Goal: Find specific page/section: Find specific page/section

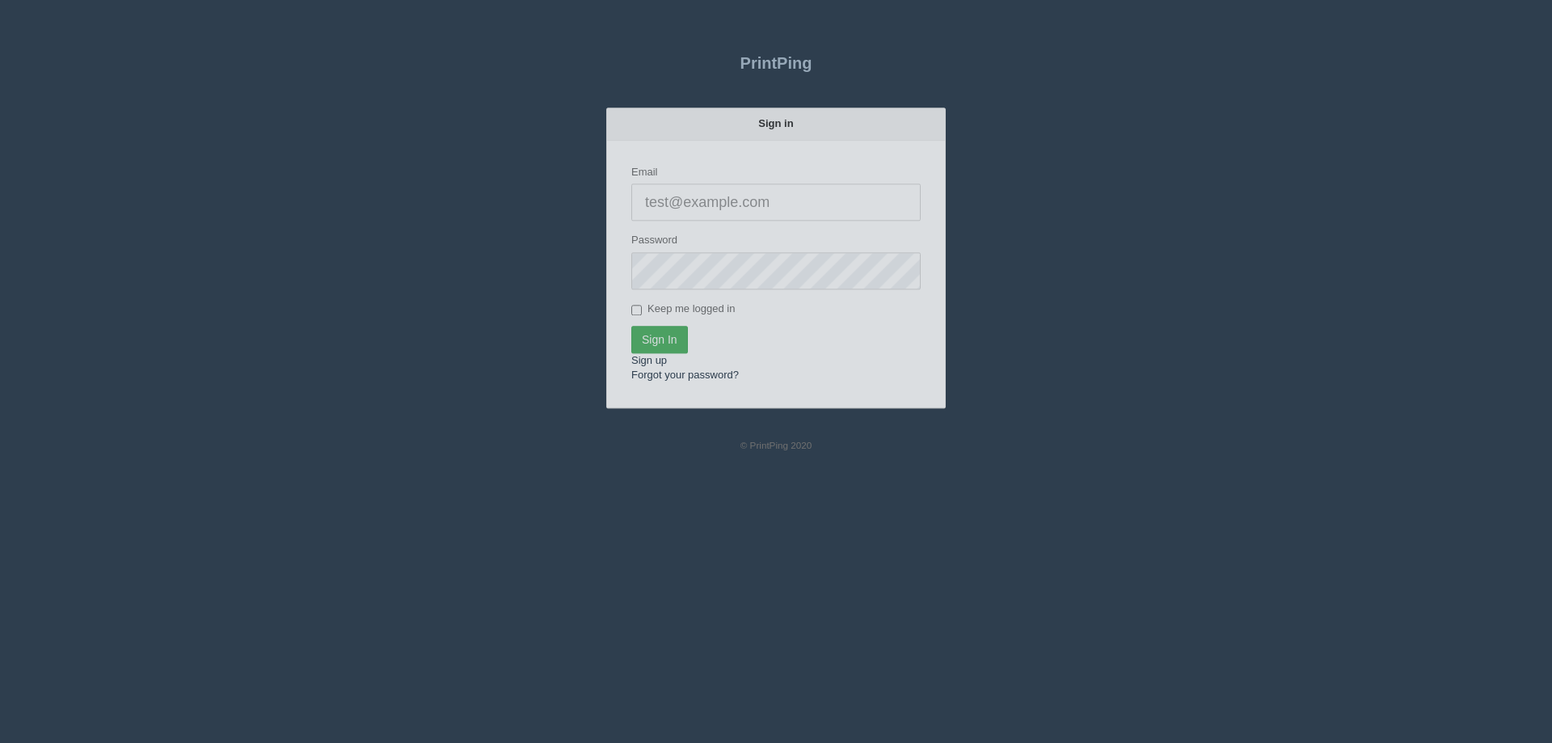
type input "[EMAIL_ADDRESS][DOMAIN_NAME]"
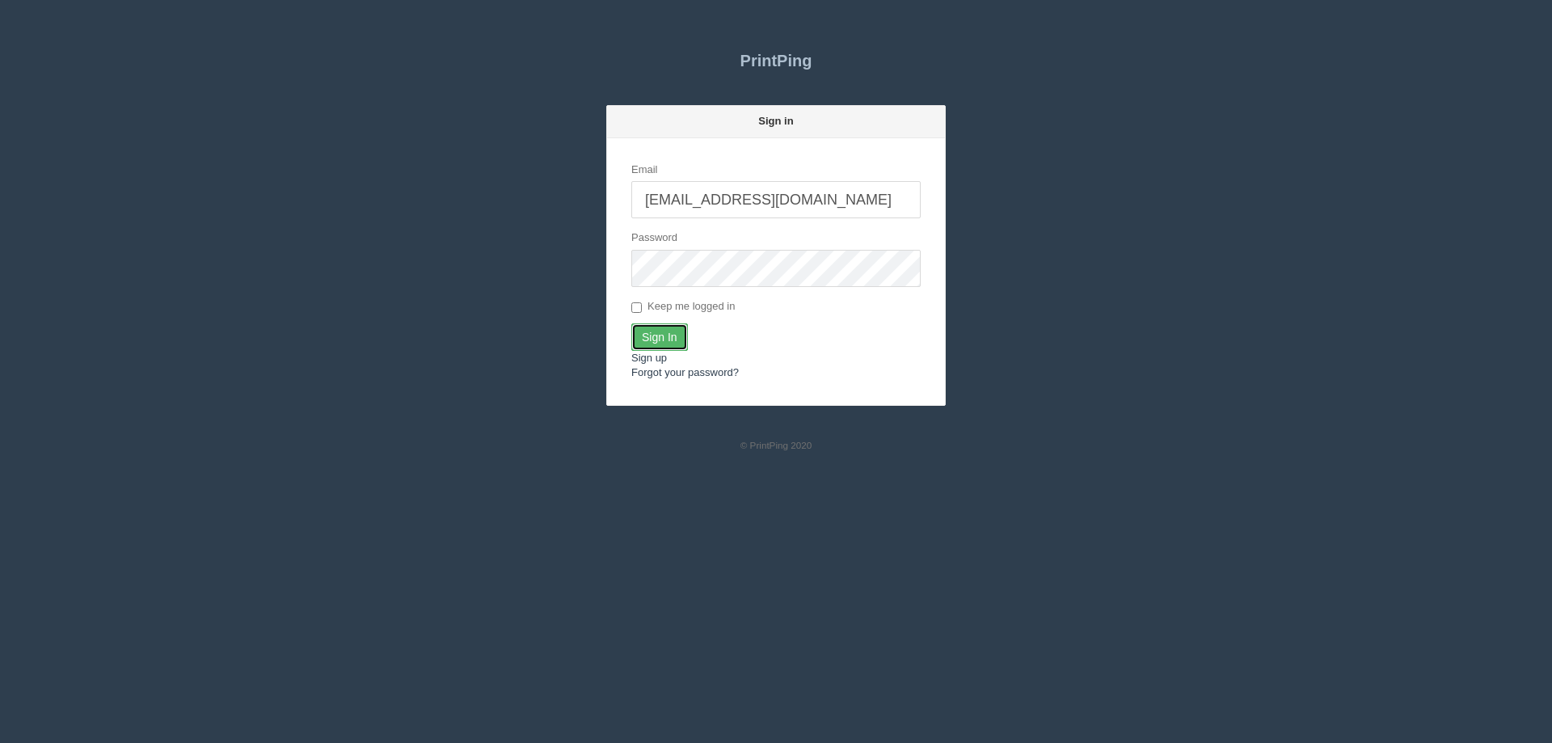
click at [672, 334] on input "Sign In" at bounding box center [659, 336] width 57 height 27
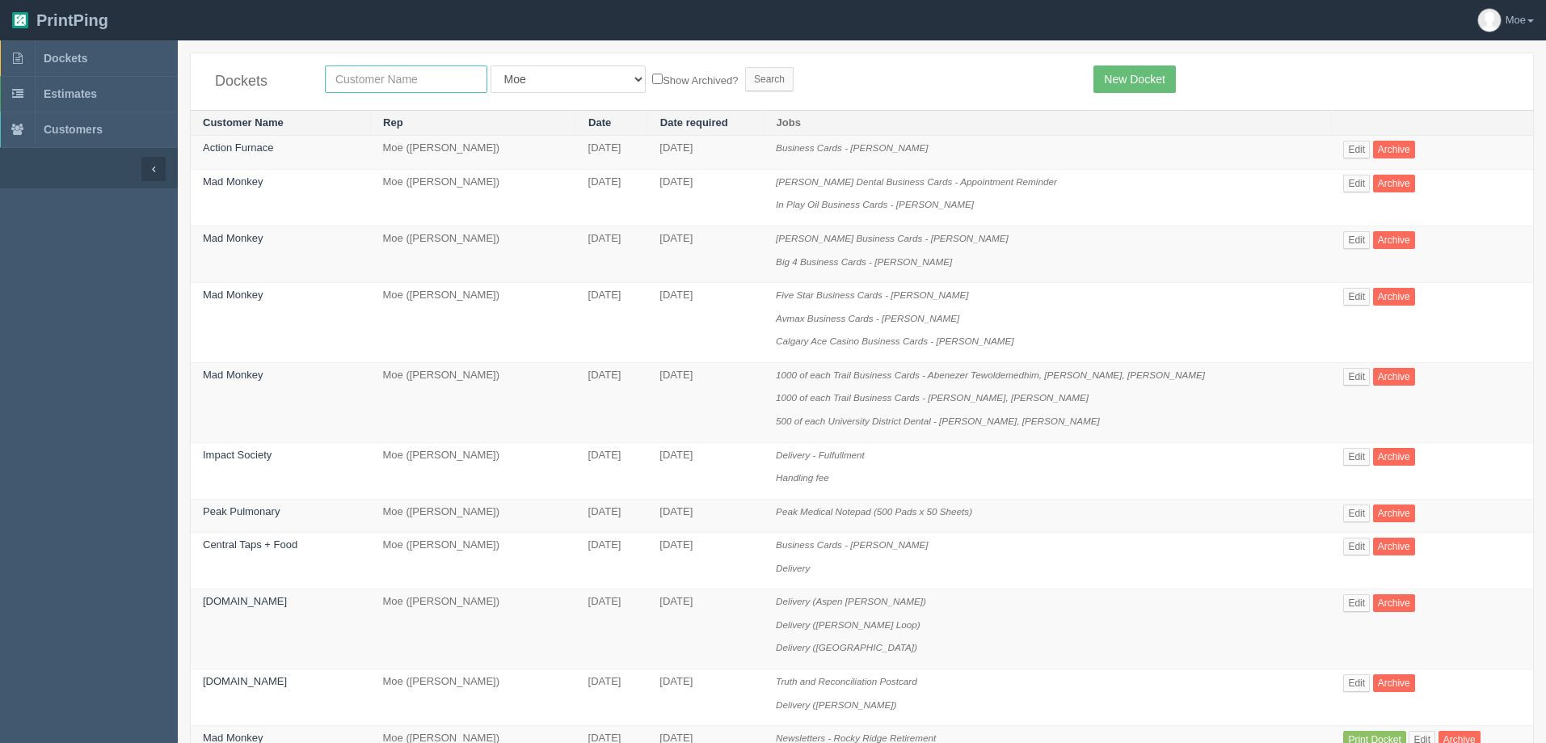
click at [406, 74] on input "text" at bounding box center [406, 78] width 162 height 27
type input "campaign"
click at [745, 80] on input "Search" at bounding box center [769, 79] width 48 height 24
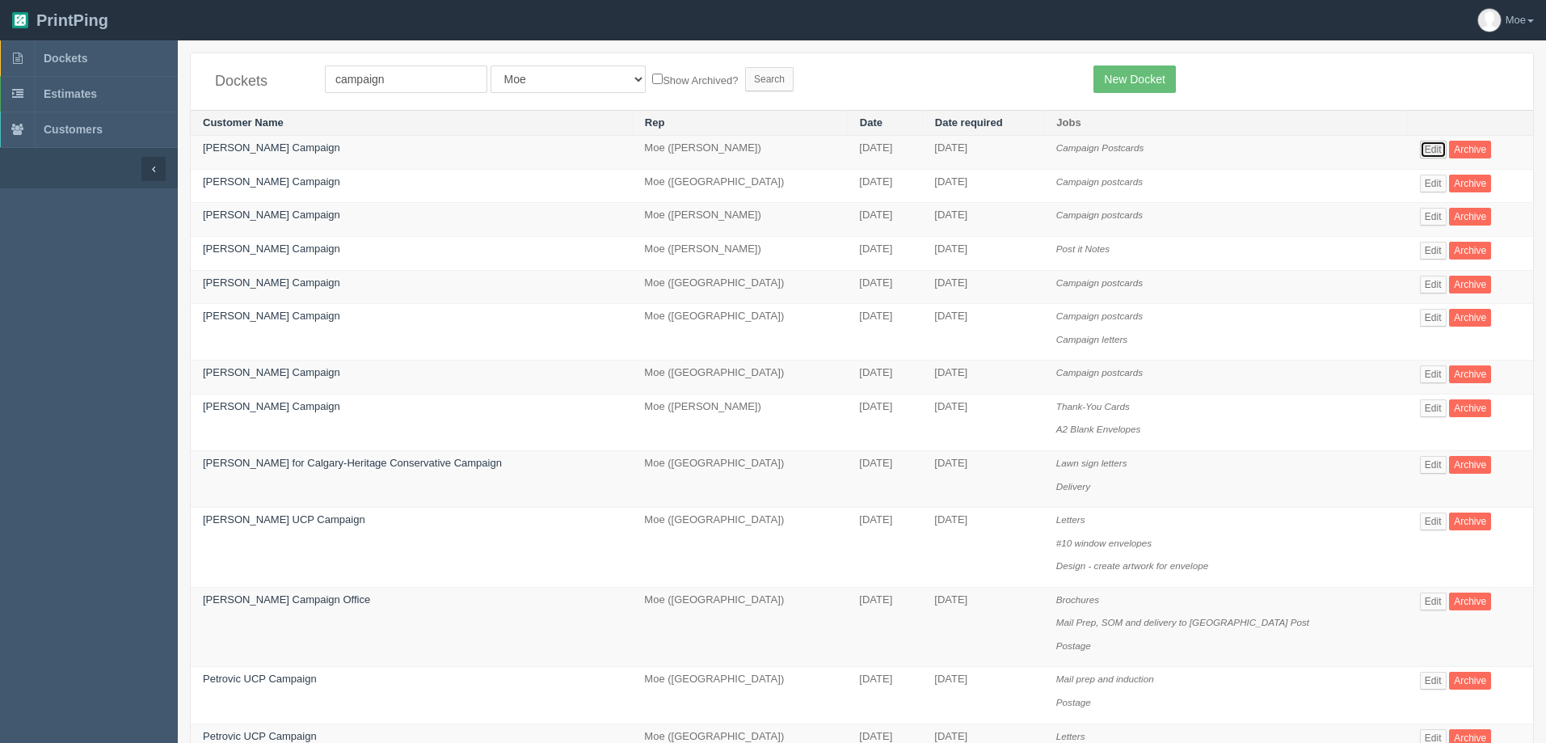
click at [1420, 146] on link "Edit" at bounding box center [1433, 150] width 27 height 18
